Goal: Check status: Check status

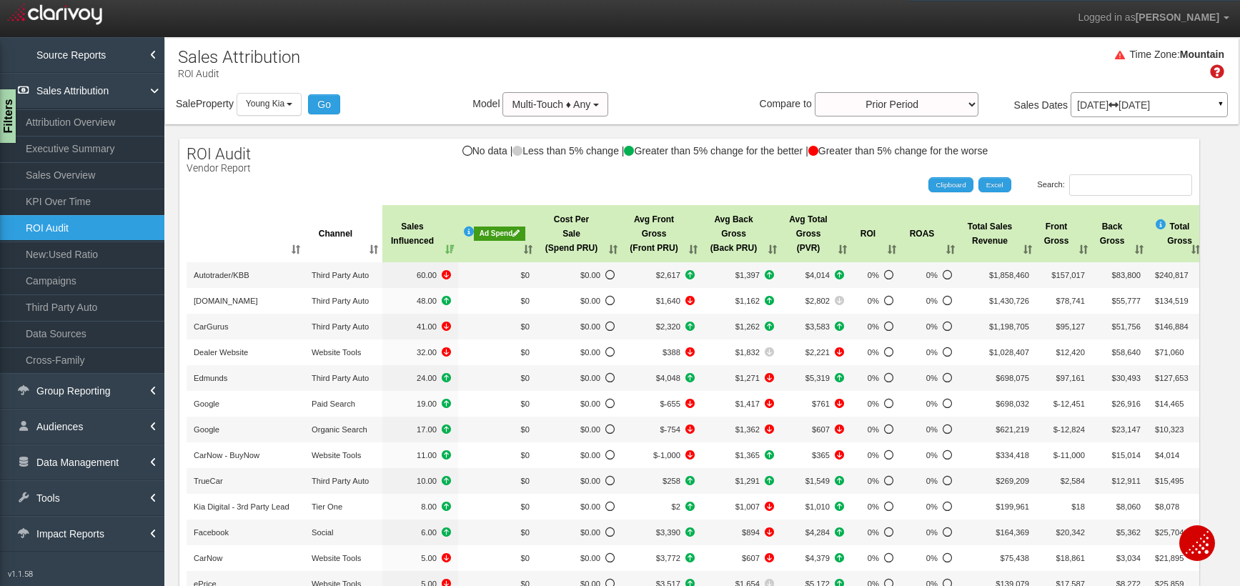
select select "object:23957"
click at [266, 94] on button "Young Kia" at bounding box center [269, 104] width 66 height 22
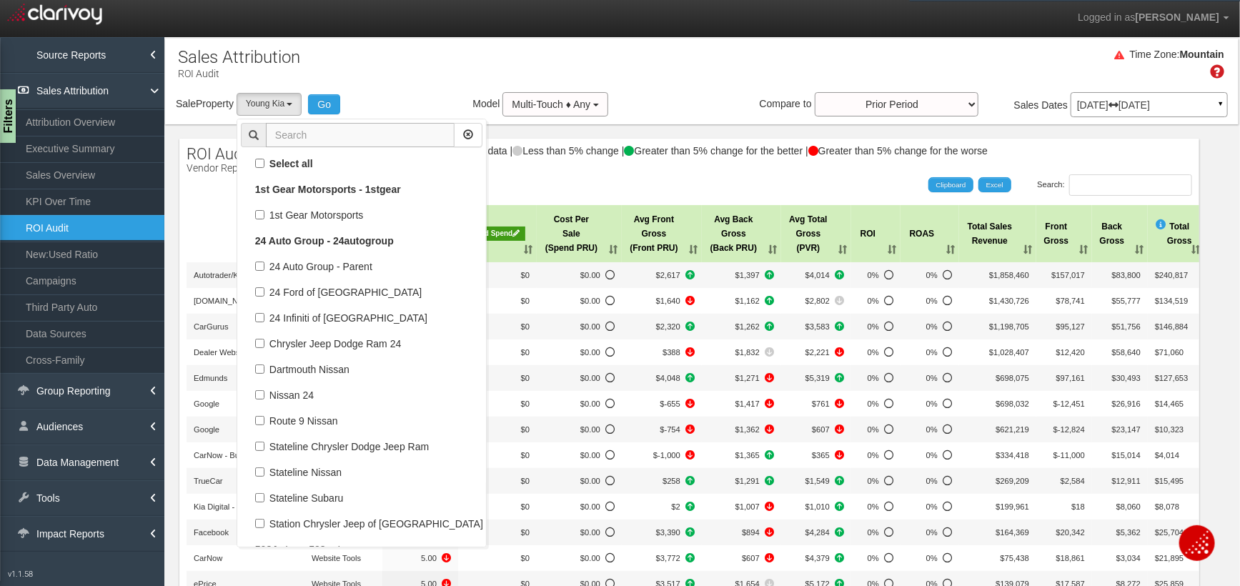
scroll to position [91070, 0]
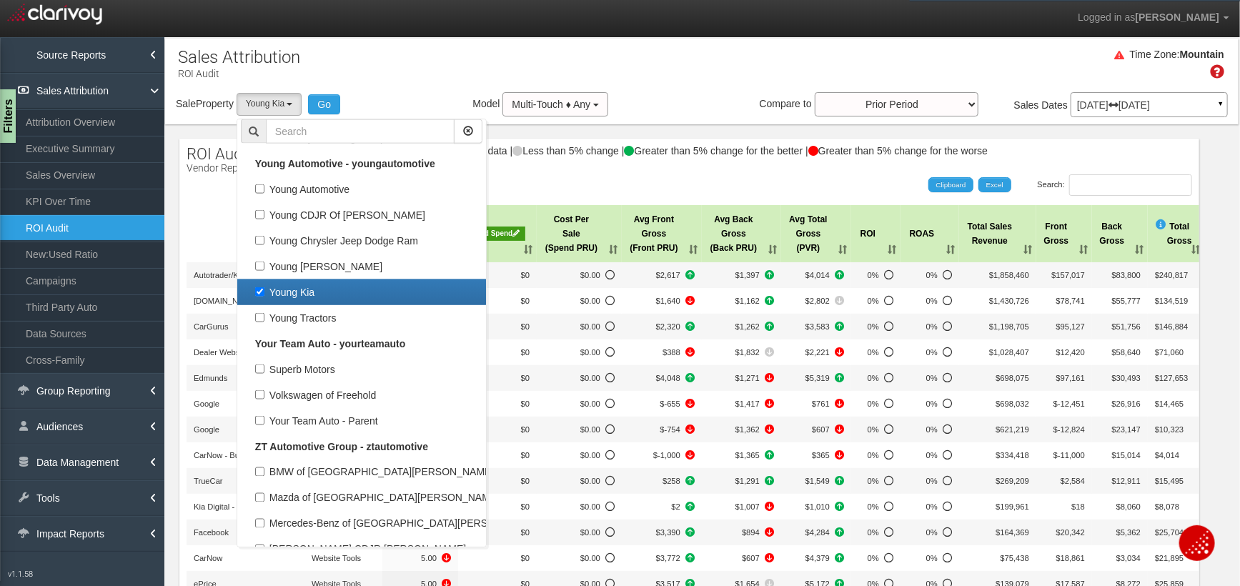
click at [257, 283] on label "Young Kia" at bounding box center [361, 292] width 241 height 19
click at [257, 287] on input "Young Kia" at bounding box center [259, 291] width 9 height 9
checkbox input "false"
select select
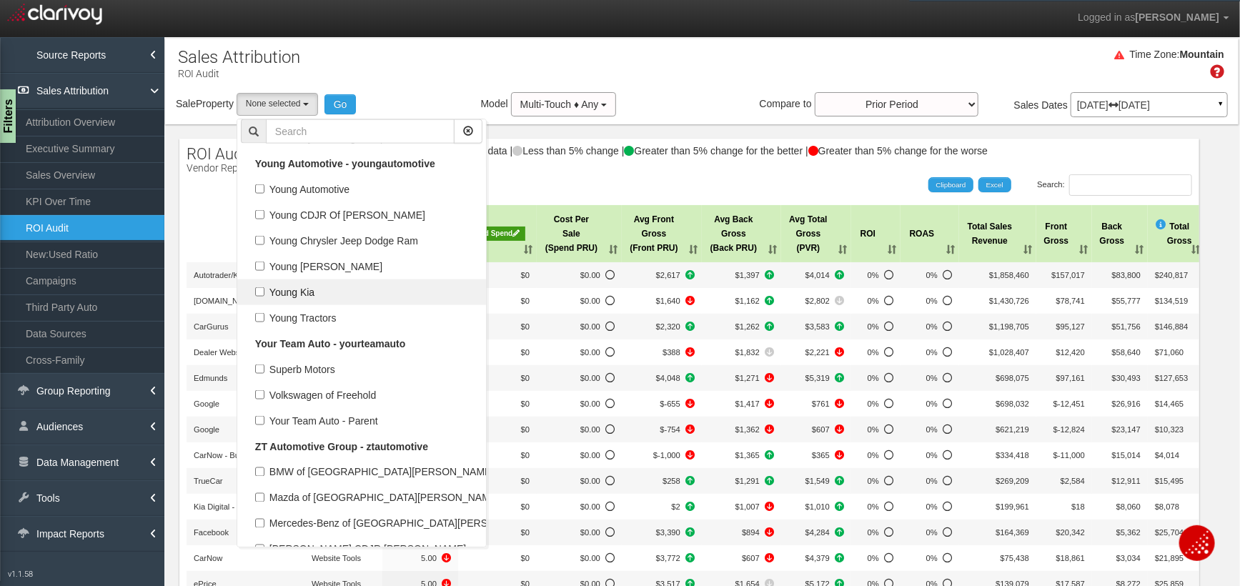
scroll to position [44277, 0]
click at [364, 134] on input "text" at bounding box center [360, 131] width 189 height 24
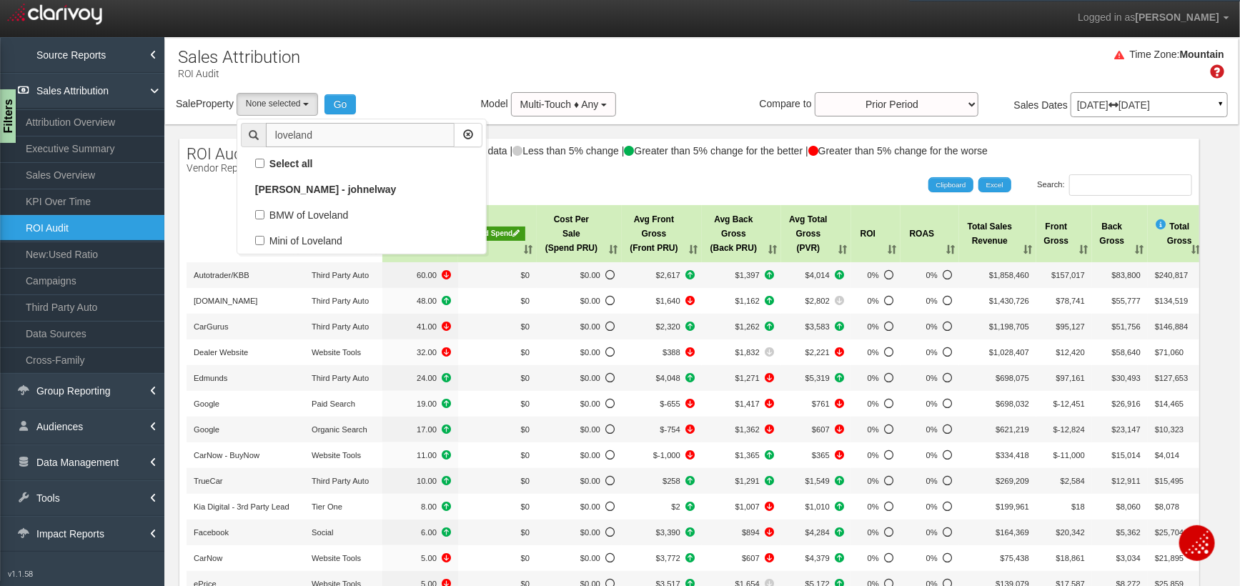
scroll to position [0, 0]
type input "loveland"
click at [279, 216] on label "BMW of Loveland" at bounding box center [361, 215] width 241 height 19
click at [264, 216] on input "BMW of Loveland" at bounding box center [259, 214] width 9 height 9
checkbox input "true"
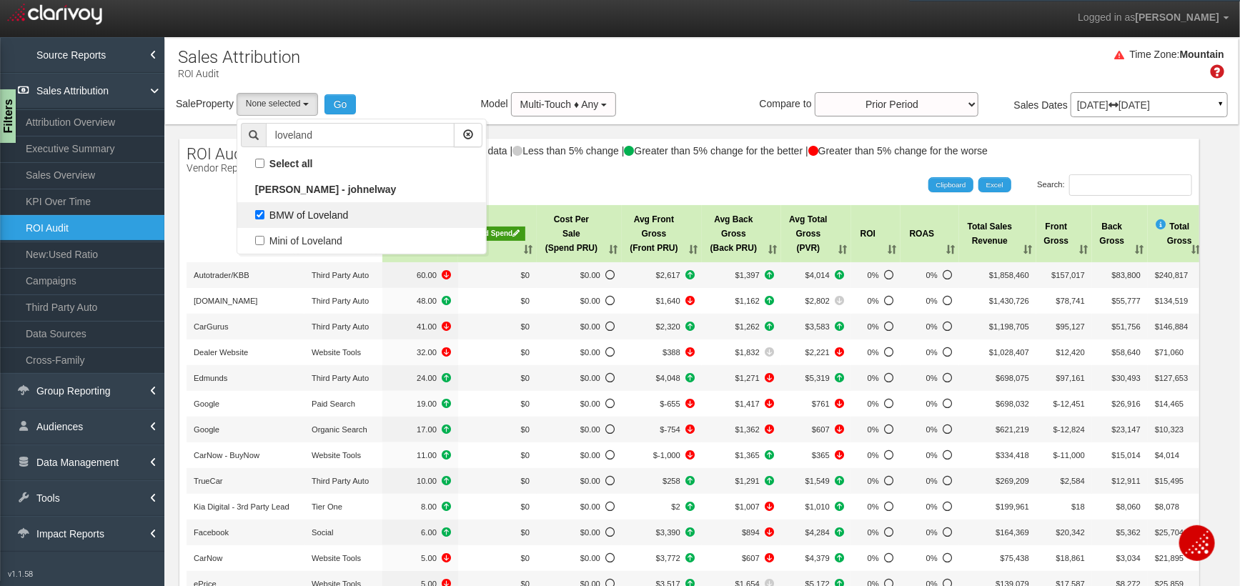
select select "object:22667"
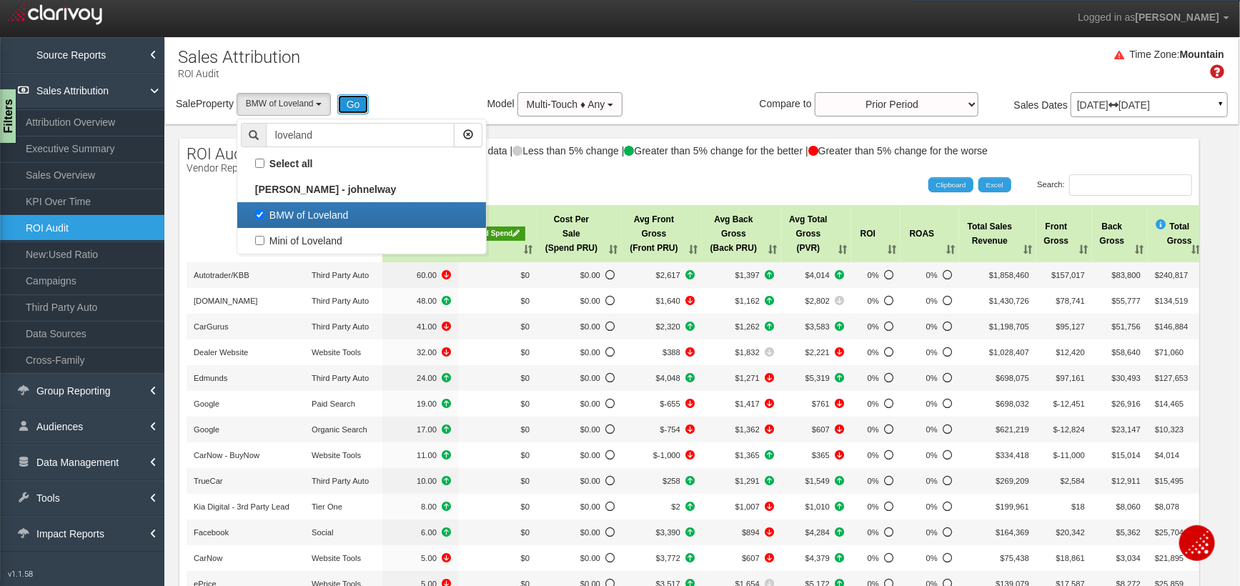
click at [356, 106] on button "Go" at bounding box center [353, 104] width 32 height 20
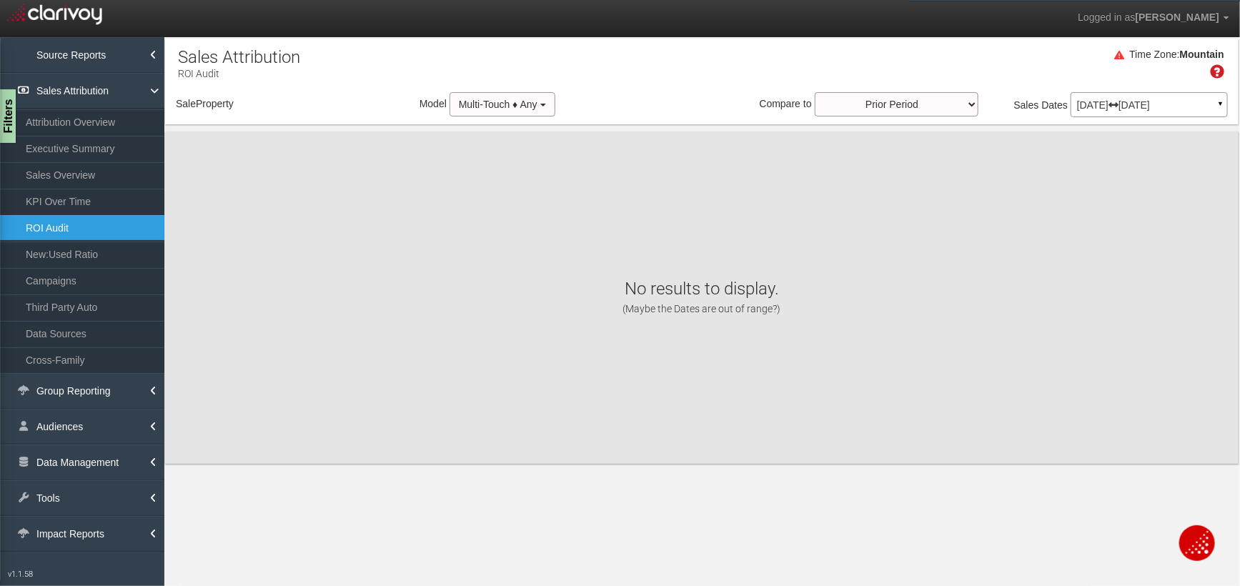
select select "object:25276"
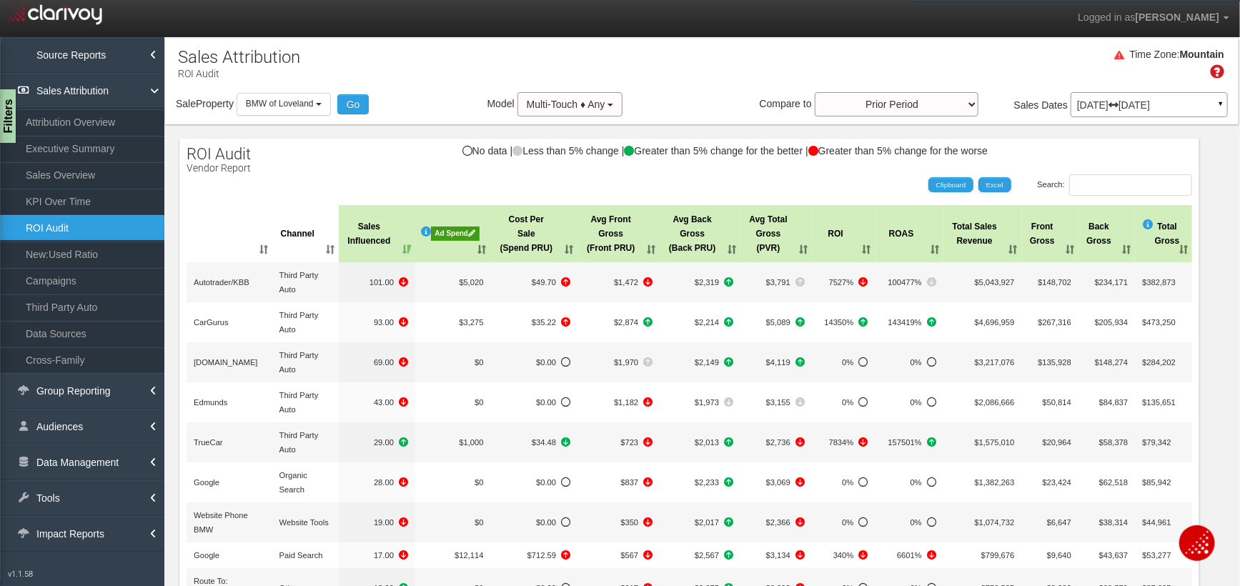
click at [469, 233] on icon at bounding box center [471, 232] width 7 height 7
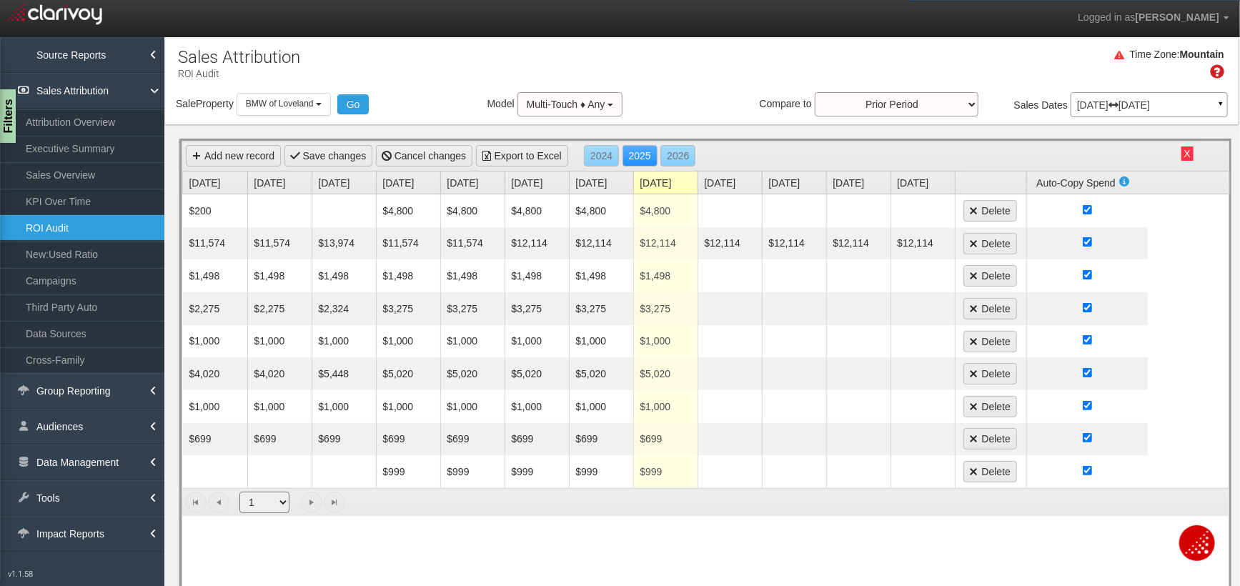
click at [1187, 148] on button "X" at bounding box center [1187, 153] width 12 height 14
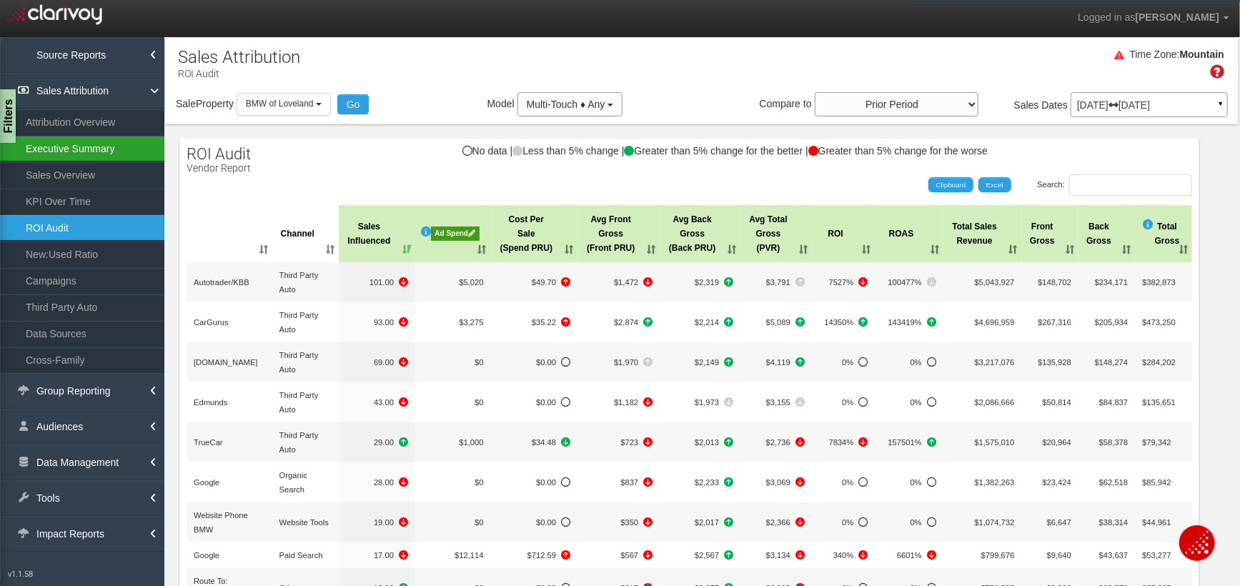
click at [109, 136] on link "Executive Summary" at bounding box center [82, 149] width 164 height 26
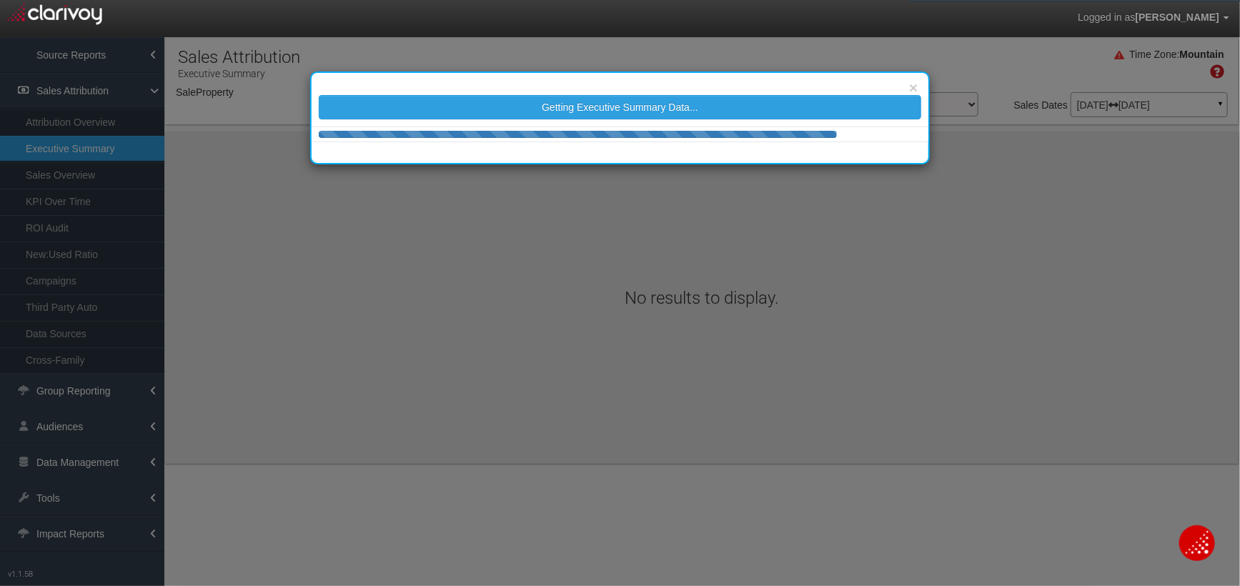
select select "object:27877"
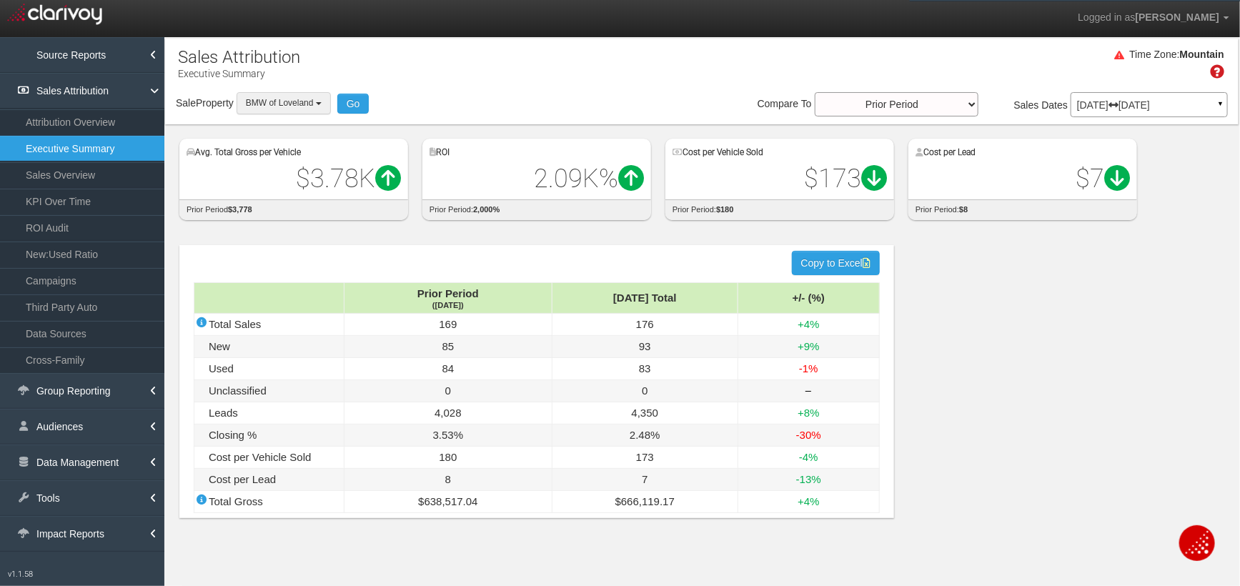
click at [271, 108] on button "BMW of Loveland" at bounding box center [283, 103] width 94 height 22
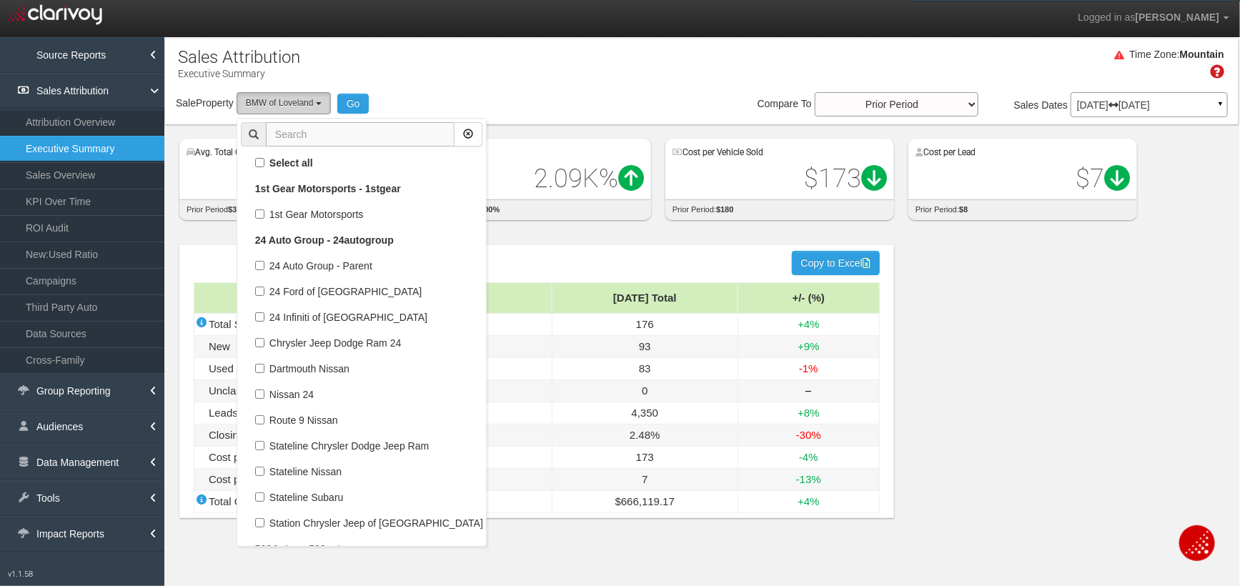
scroll to position [44133, 0]
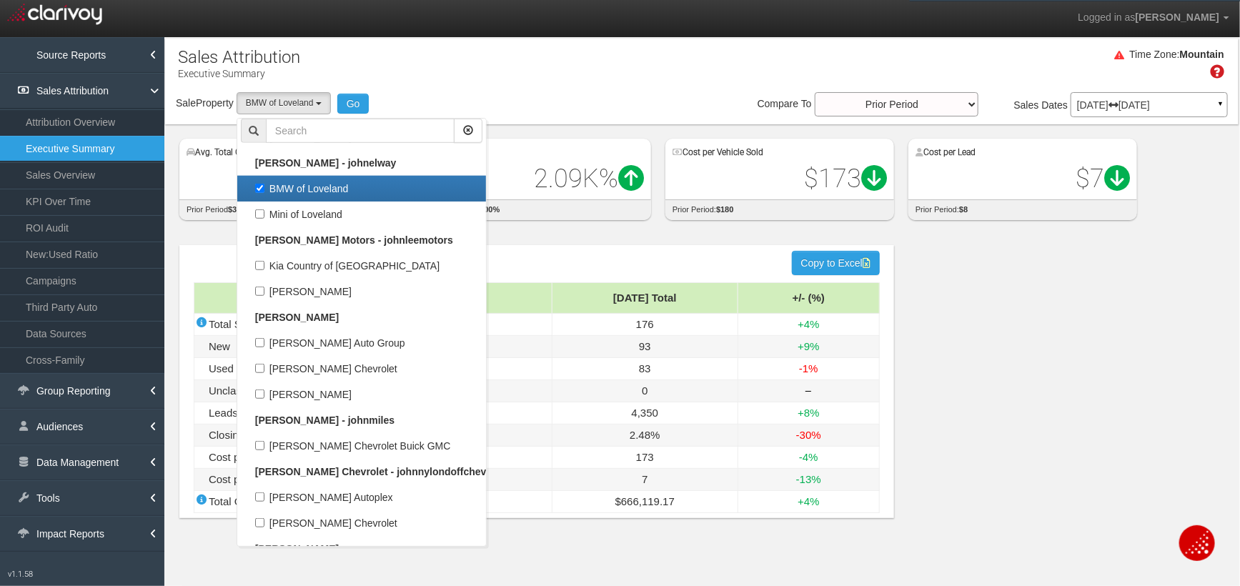
click at [265, 176] on link "BMW of Loveland" at bounding box center [361, 189] width 249 height 26
click at [261, 181] on label "BMW of Loveland" at bounding box center [361, 188] width 241 height 19
click at [261, 184] on input "BMW of Loveland" at bounding box center [259, 188] width 9 height 9
checkbox input "false"
select select
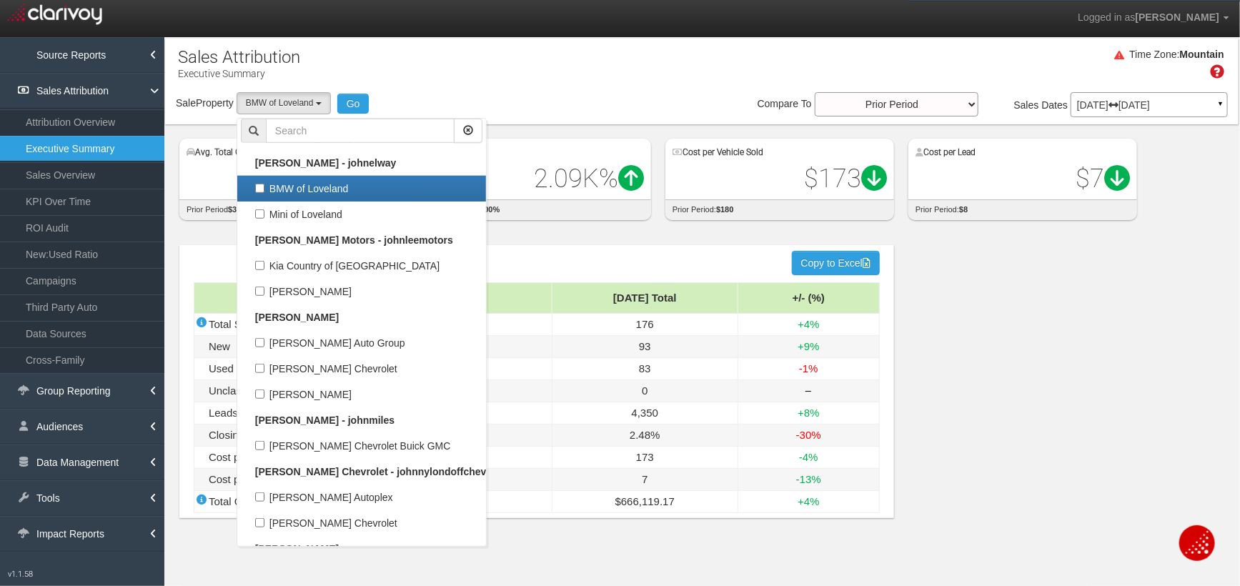
scroll to position [21432, 0]
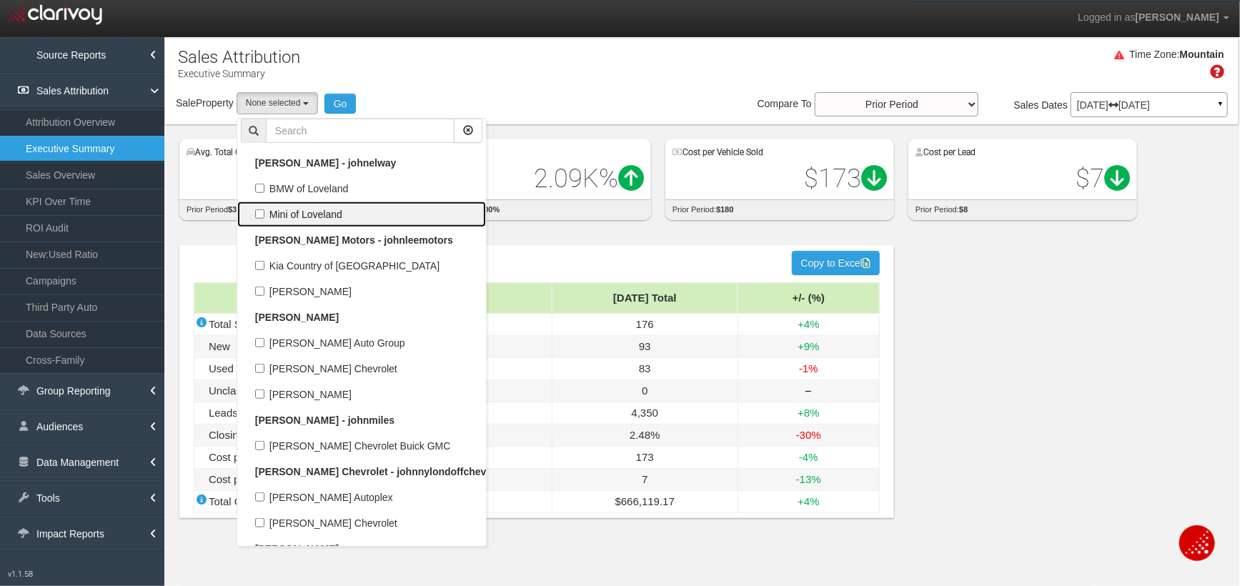
click at [260, 205] on label "Mini of Loveland" at bounding box center [361, 214] width 241 height 19
click at [260, 209] on input "Mini of Loveland" at bounding box center [259, 213] width 9 height 9
checkbox input "true"
select select "object:27878"
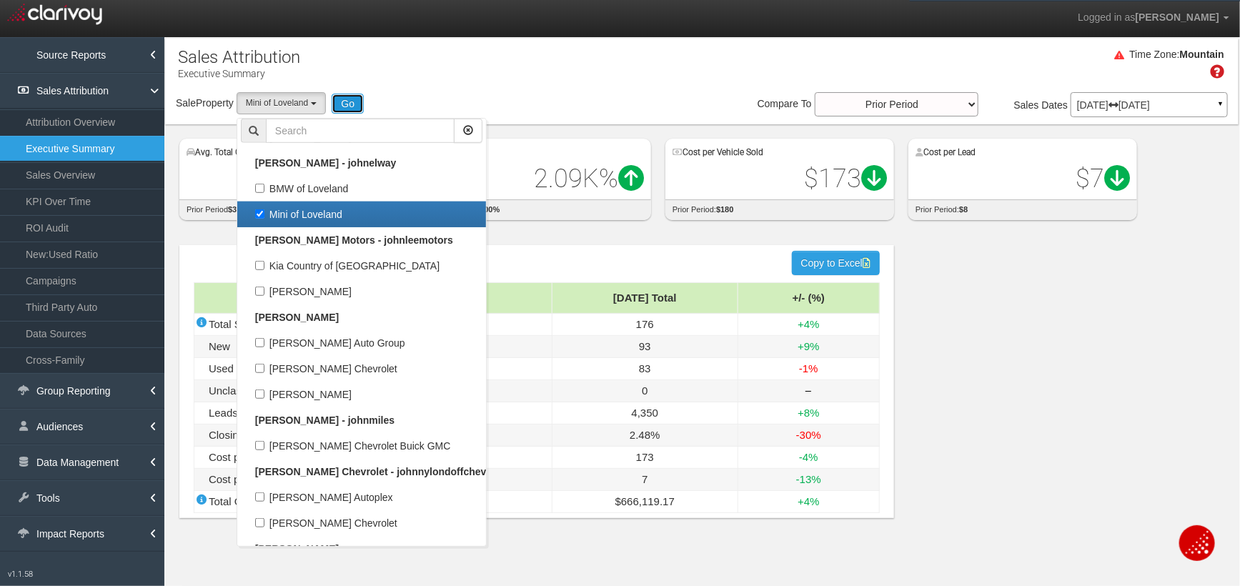
click at [356, 104] on button "Go" at bounding box center [347, 104] width 32 height 20
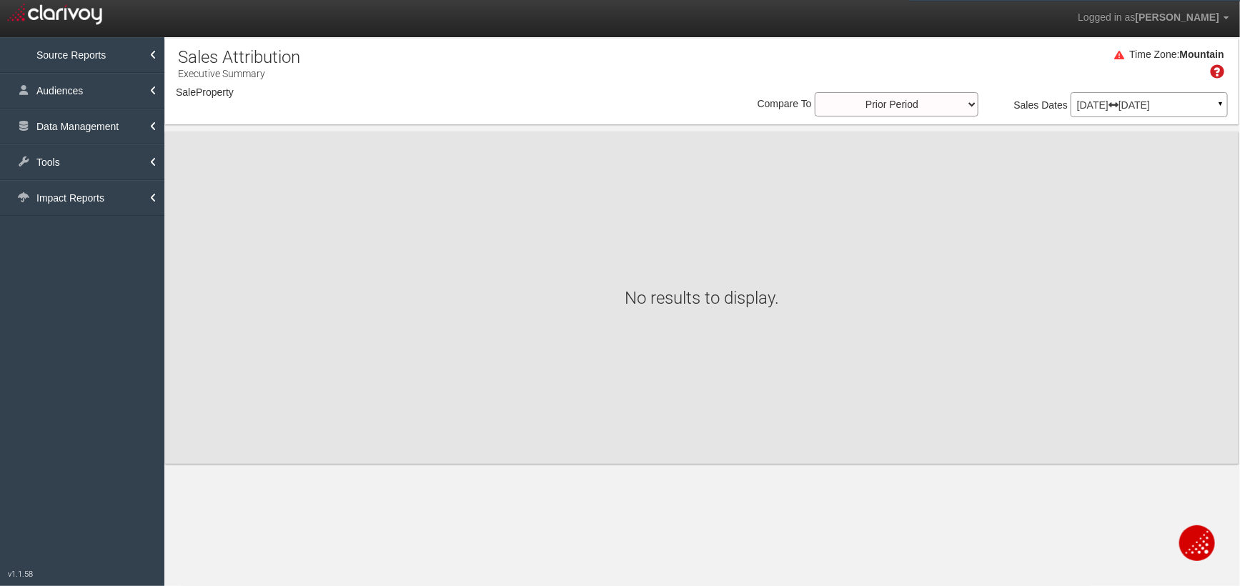
select select "object:30497"
